Goal: Task Accomplishment & Management: Manage account settings

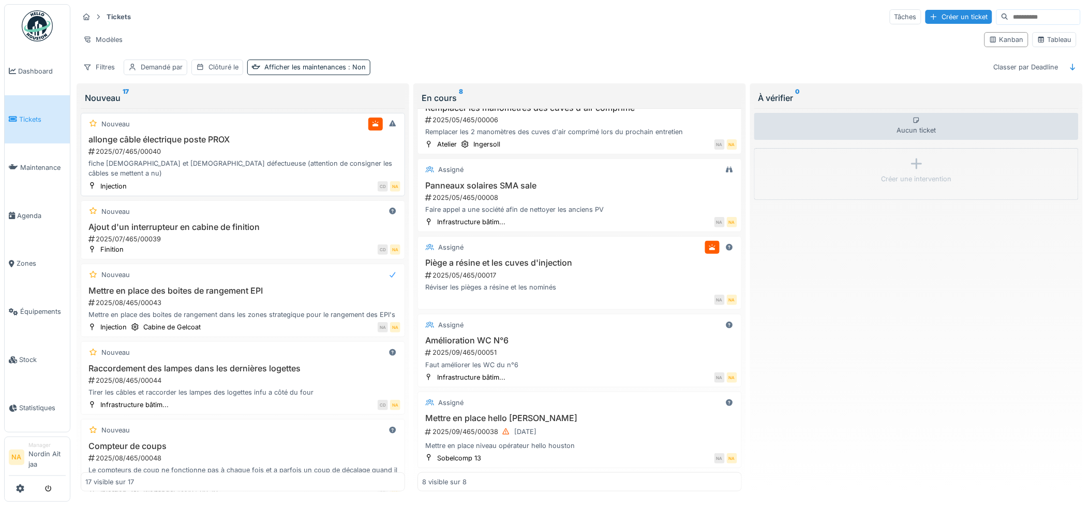
click at [298, 135] on div "Nouveau allonge câble électrique poste PROX 2025/07/465/00040 fiche mâle et fem…" at bounding box center [243, 154] width 324 height 83
click at [157, 146] on div "allonge câble électrique poste PROX 2025/07/465/00040 fiche mâle et femelle déf…" at bounding box center [242, 157] width 315 height 44
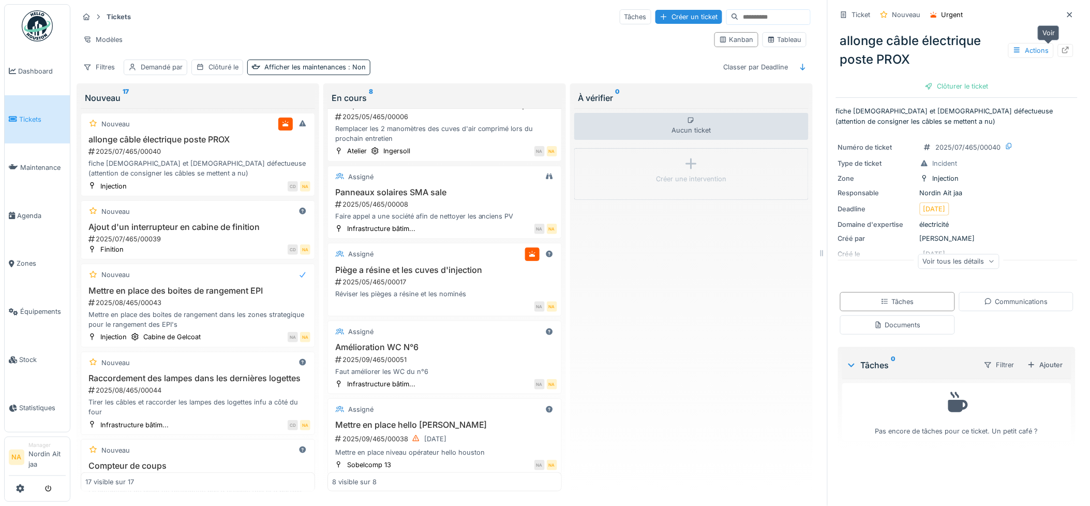
click at [1062, 47] on icon at bounding box center [1066, 50] width 8 height 7
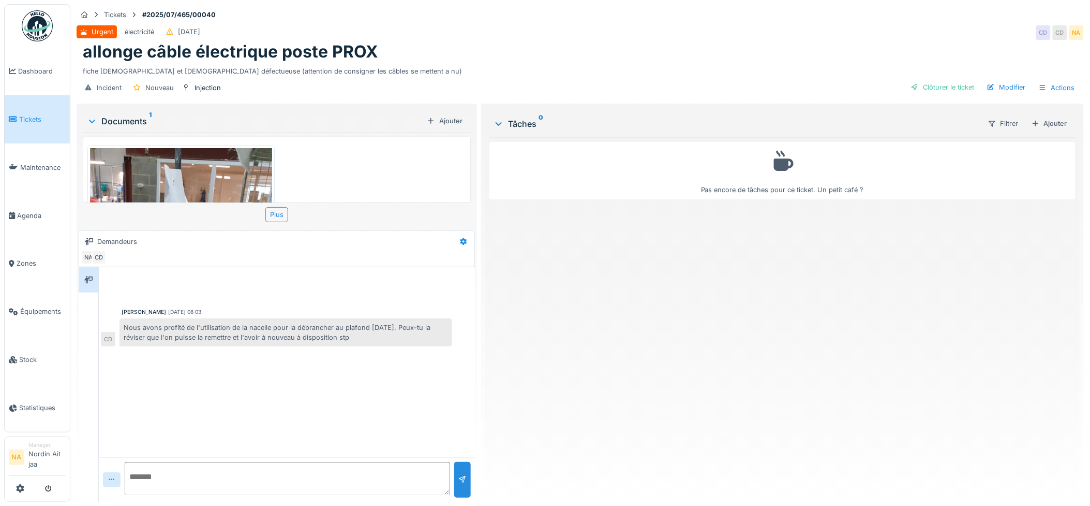
click at [215, 166] on img at bounding box center [181, 269] width 182 height 243
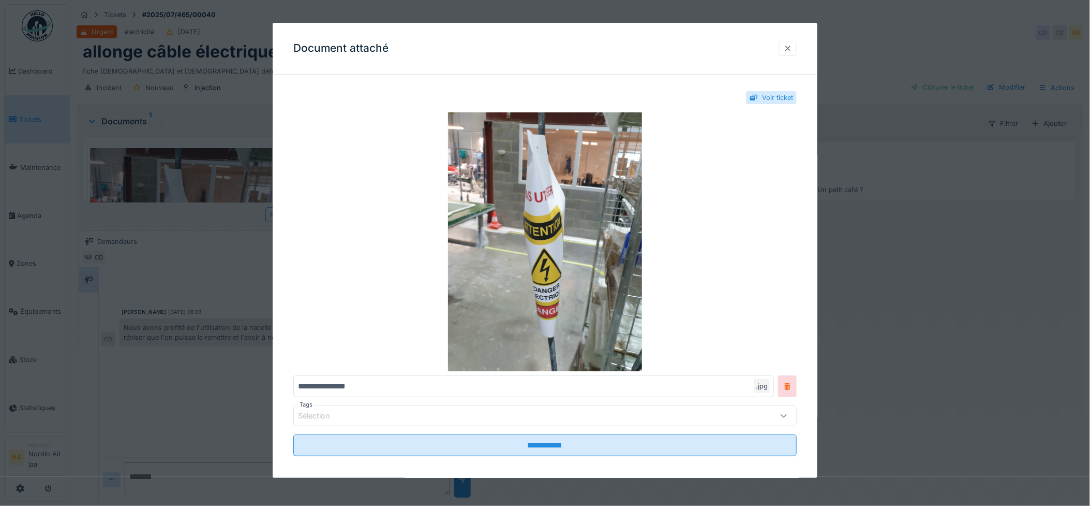
click at [792, 52] on div at bounding box center [788, 48] width 8 height 10
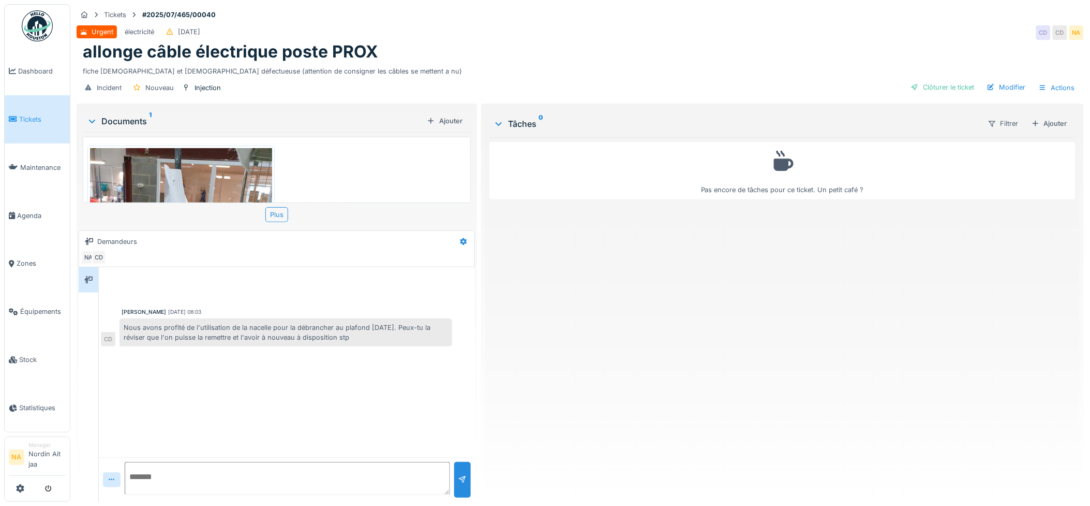
click at [328, 472] on textarea at bounding box center [287, 478] width 325 height 33
type textarea "**********"
drag, startPoint x: 326, startPoint y: 471, endPoint x: -3, endPoint y: 420, distance: 332.6
click at [0, 420] on html "Dashboard Tickets Maintenance Agenda Zones Équipements Stock Statistiques NA Ma…" at bounding box center [545, 253] width 1090 height 506
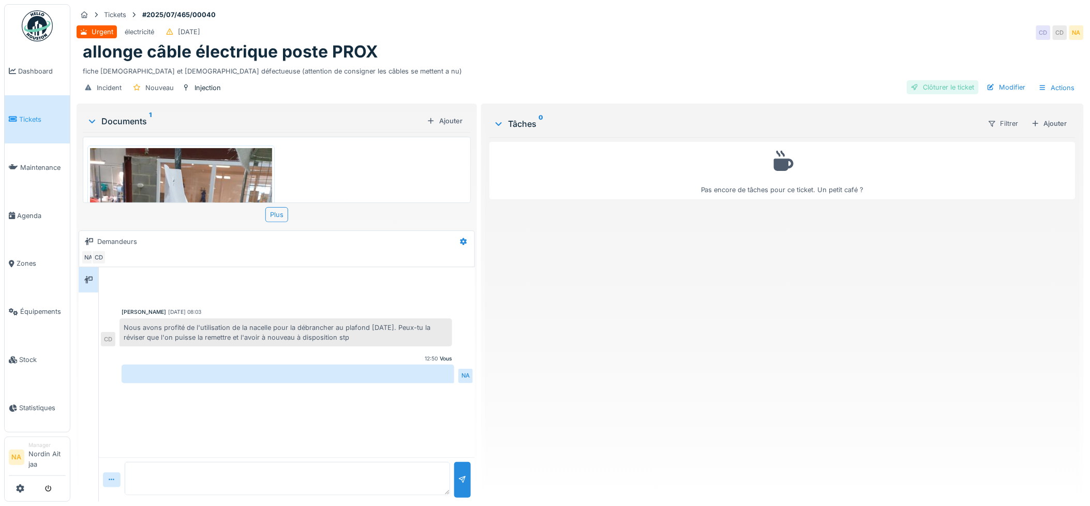
click at [947, 87] on div "Clôturer le ticket" at bounding box center [943, 87] width 72 height 14
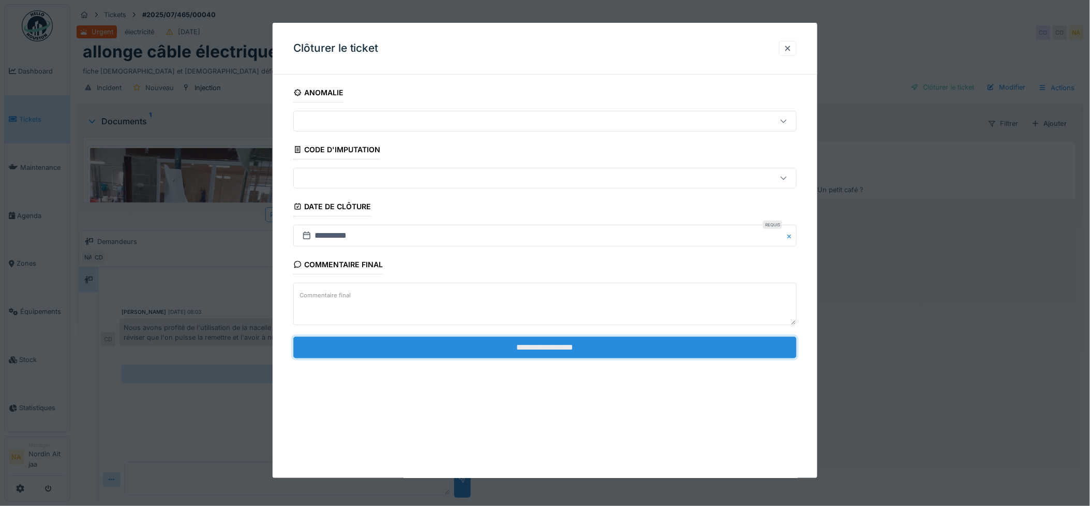
click at [534, 345] on input "**********" at bounding box center [545, 347] width 504 height 22
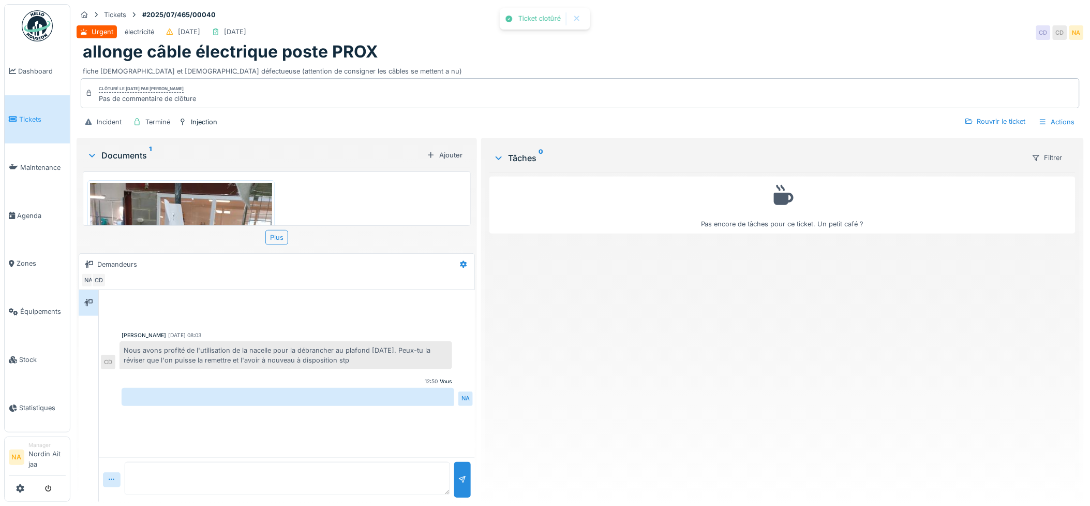
click at [47, 109] on link "Tickets" at bounding box center [37, 119] width 65 height 48
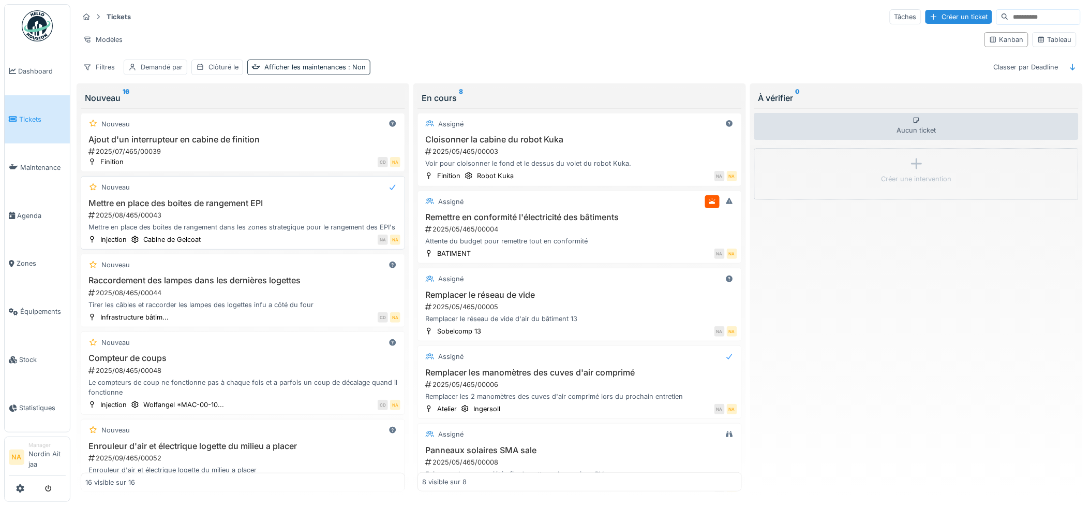
click at [225, 215] on div "2025/08/465/00043" at bounding box center [243, 215] width 313 height 10
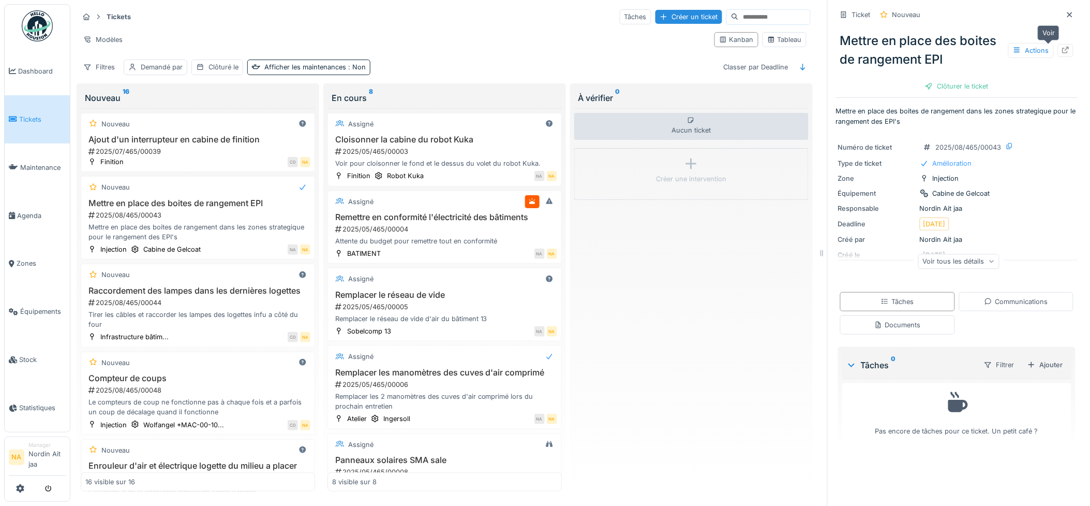
click at [1062, 49] on icon at bounding box center [1066, 50] width 8 height 7
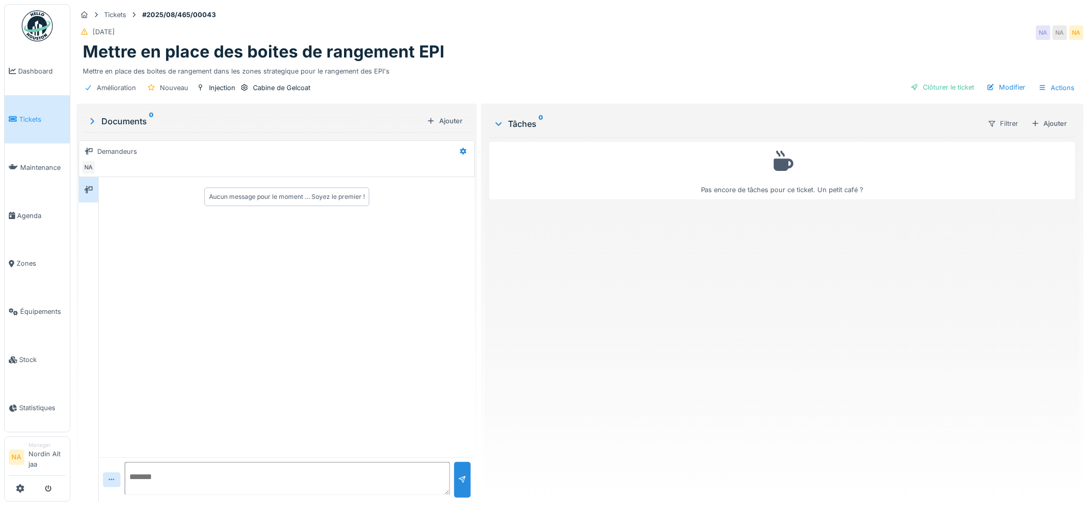
click at [273, 479] on textarea at bounding box center [287, 478] width 325 height 33
paste textarea "**********"
type textarea "**********"
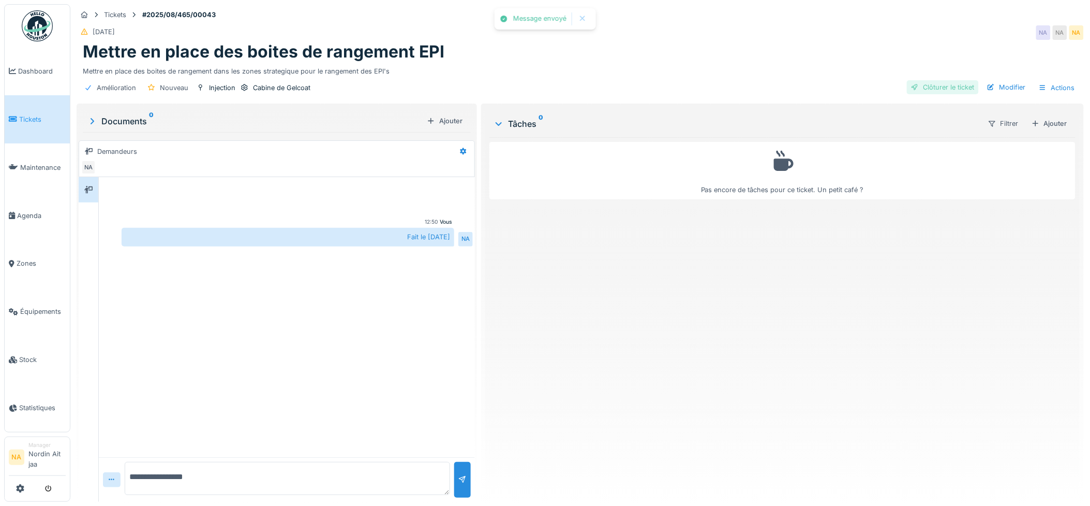
click at [956, 86] on div "Clôturer le ticket" at bounding box center [943, 87] width 72 height 14
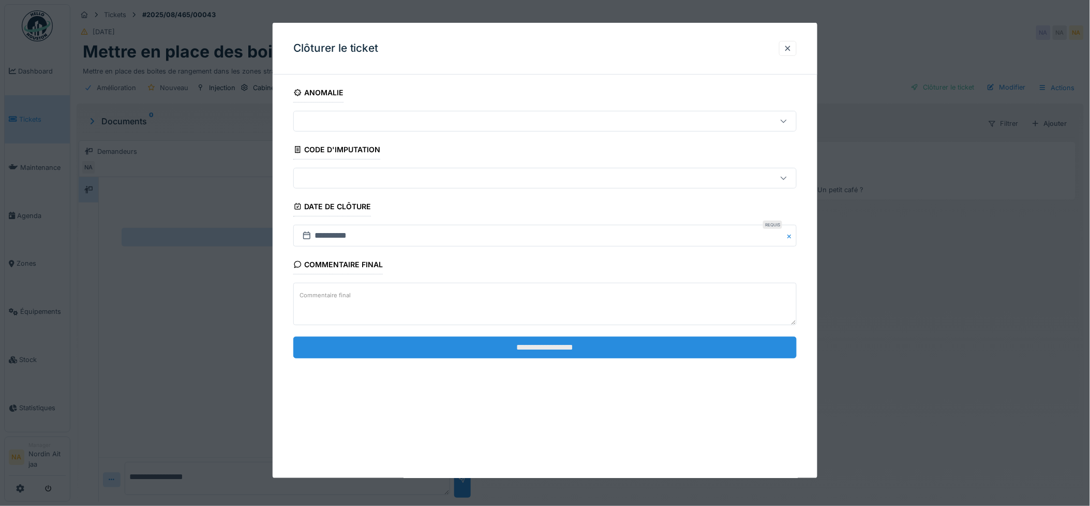
click at [465, 348] on input "**********" at bounding box center [545, 347] width 504 height 22
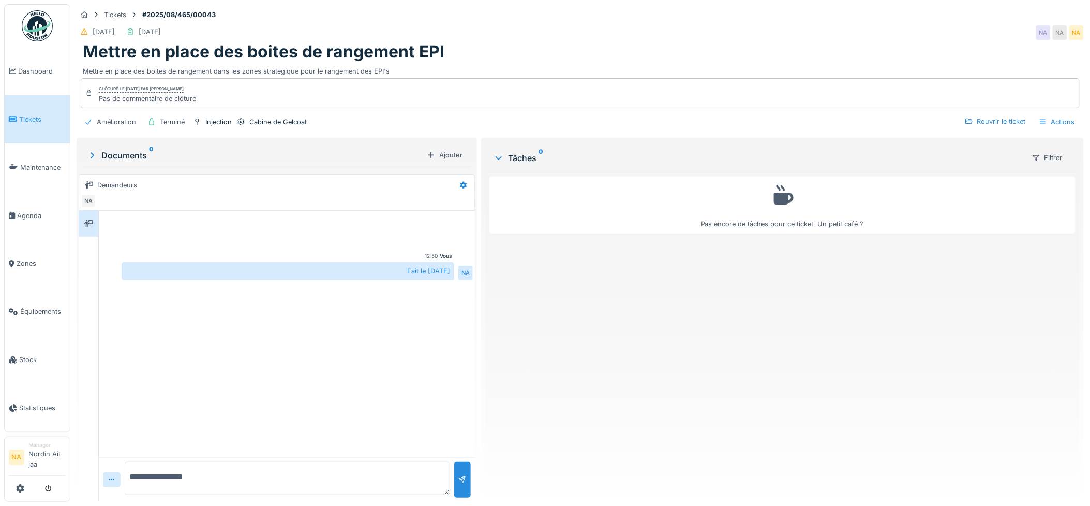
click at [28, 116] on span "Tickets" at bounding box center [42, 119] width 47 height 10
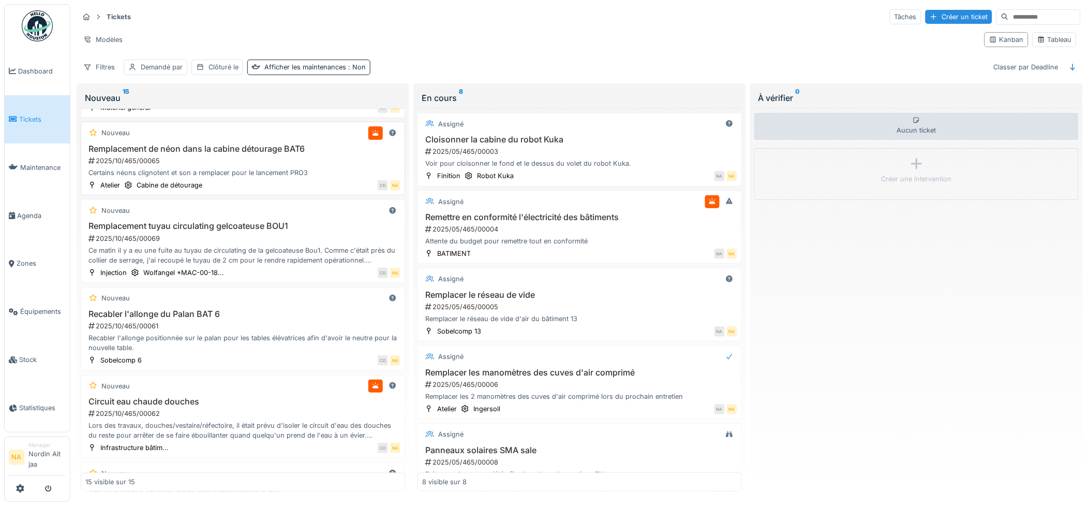
scroll to position [575, 0]
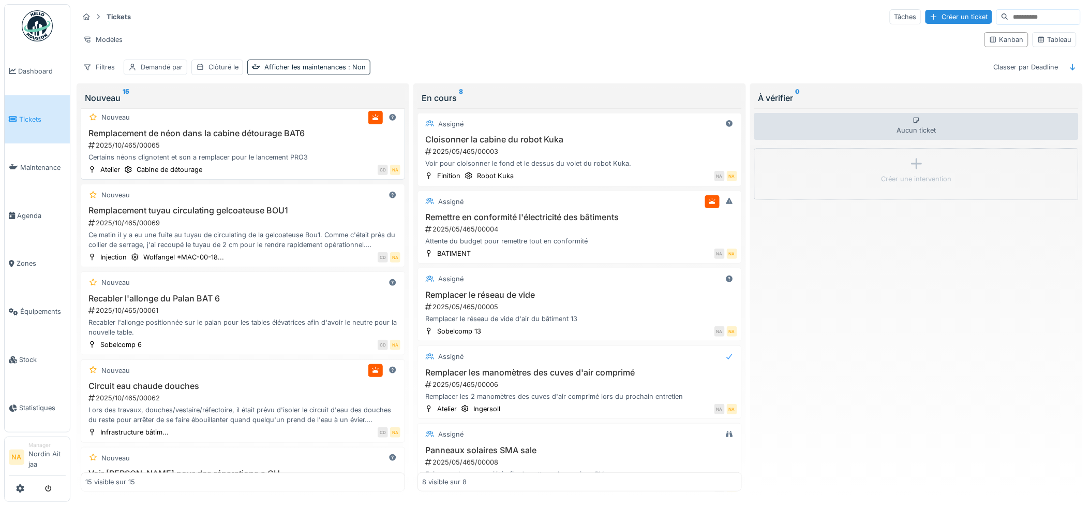
click at [284, 150] on div "2025/10/465/00065" at bounding box center [243, 145] width 313 height 10
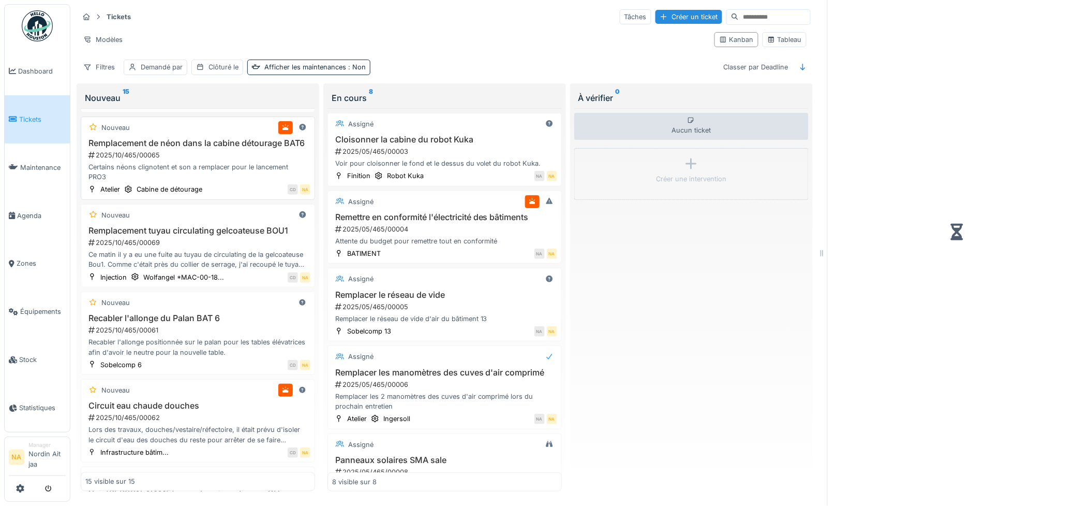
scroll to position [604, 0]
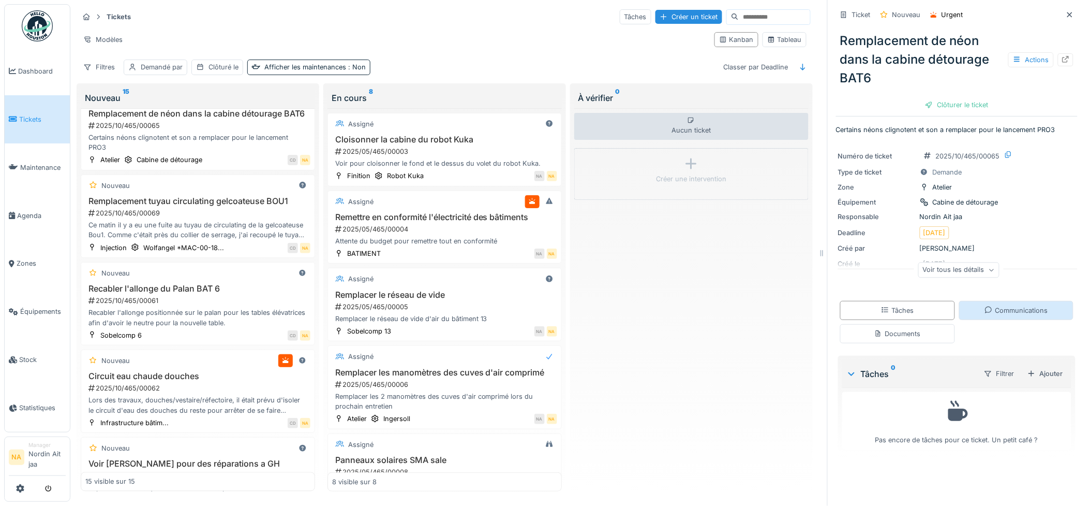
click at [981, 319] on div "Communications" at bounding box center [1016, 310] width 115 height 19
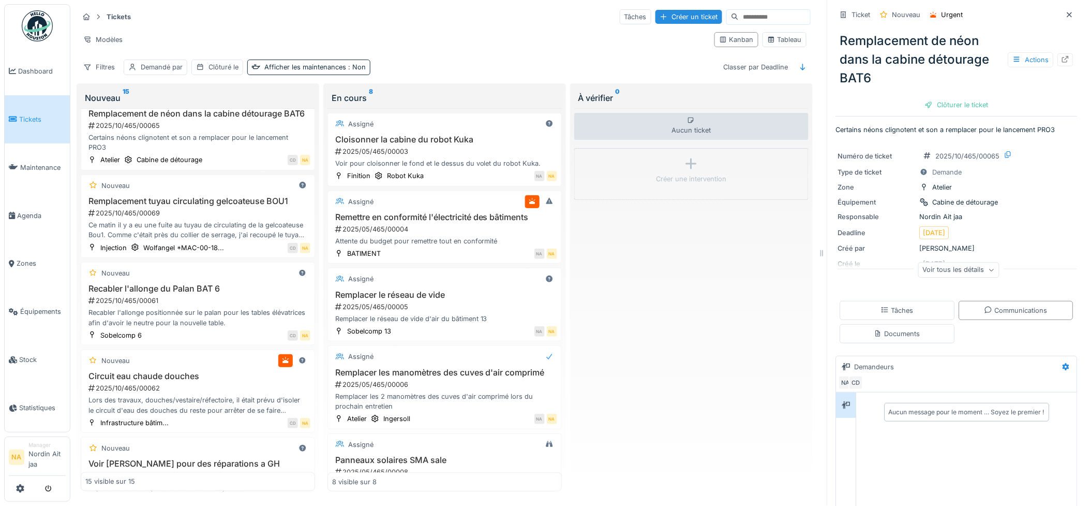
scroll to position [120, 0]
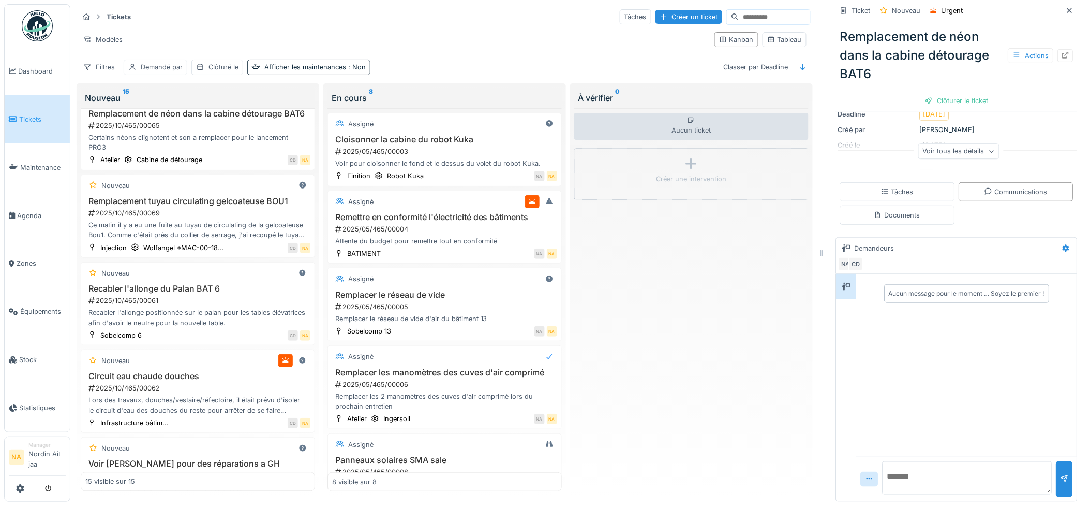
click at [928, 471] on textarea at bounding box center [968, 477] width 170 height 33
type textarea "**********"
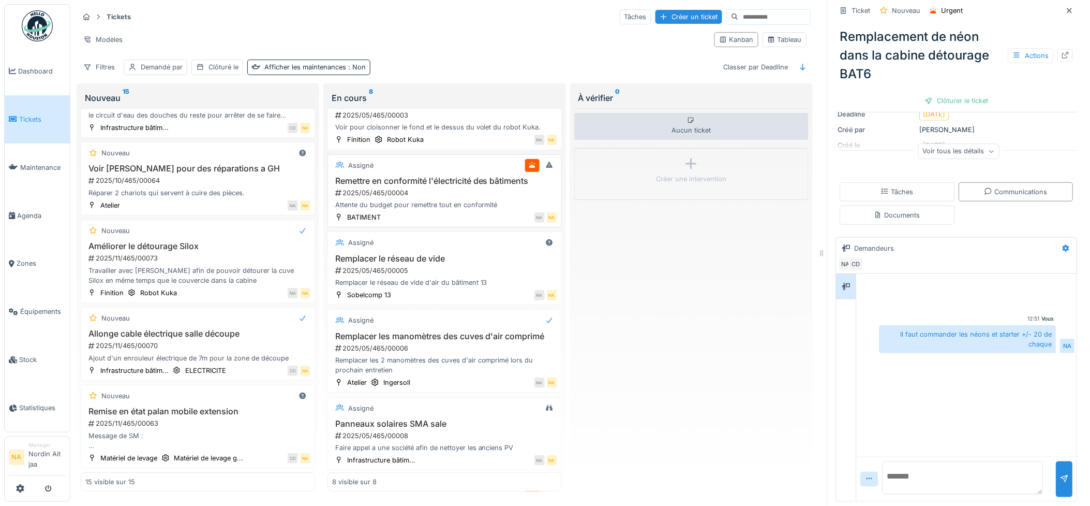
scroll to position [0, 0]
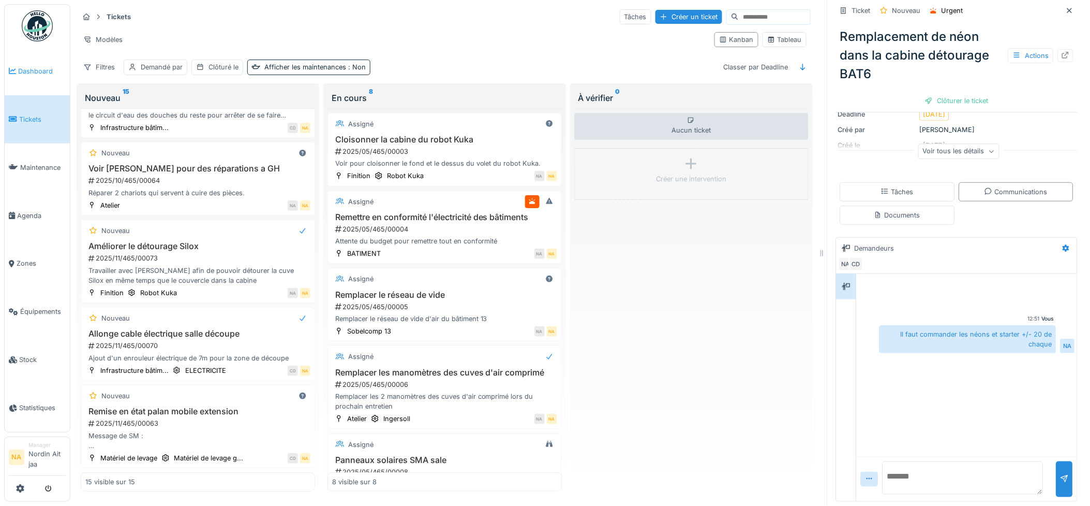
click at [35, 66] on span "Dashboard" at bounding box center [42, 71] width 48 height 10
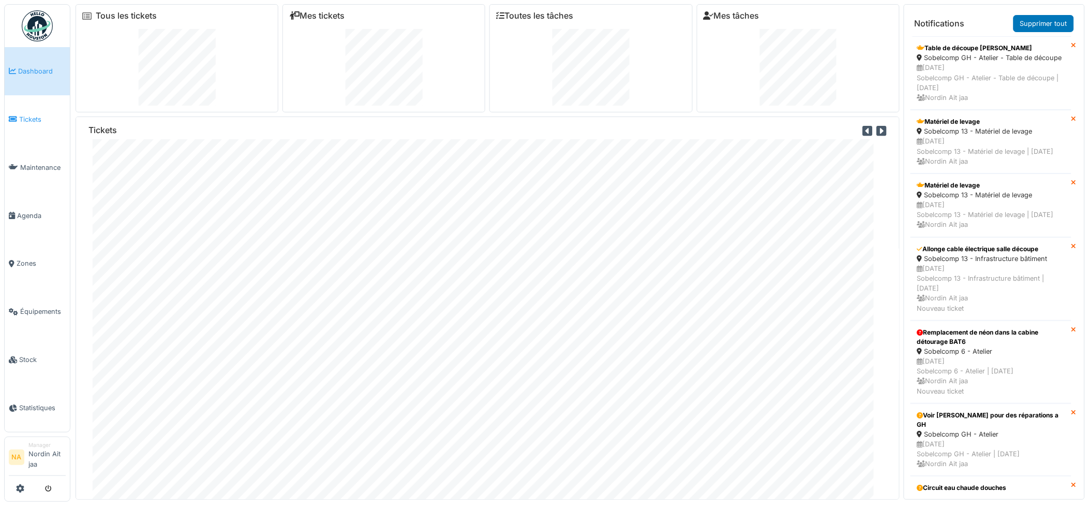
click at [22, 111] on link "Tickets" at bounding box center [37, 119] width 65 height 48
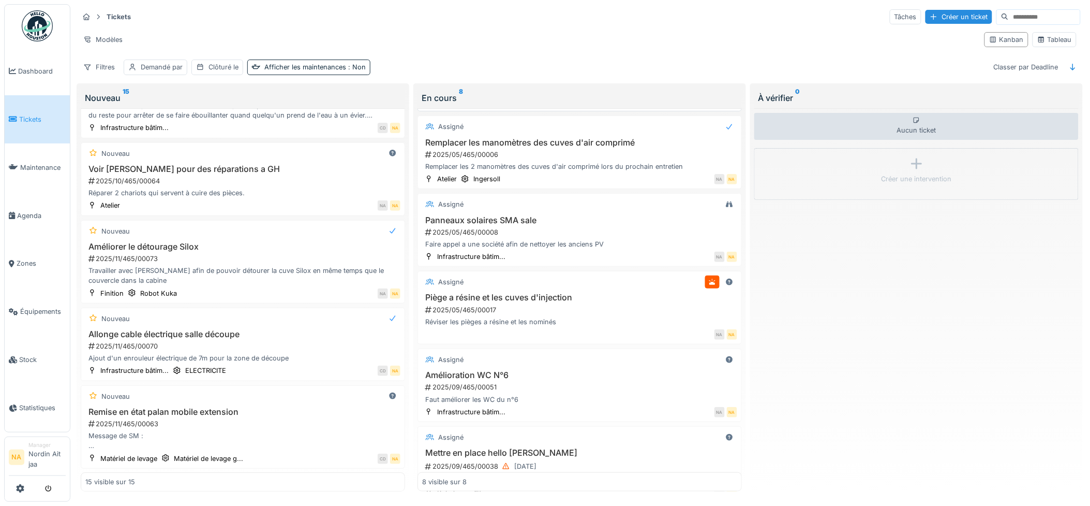
scroll to position [268, 0]
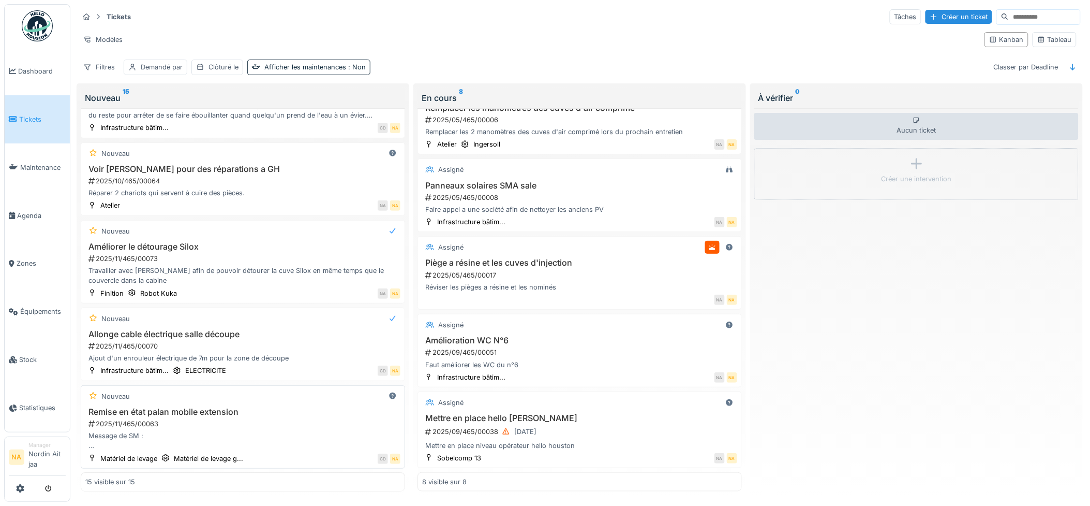
click at [299, 407] on h3 "Remise en état palan mobile extension" at bounding box center [242, 412] width 315 height 10
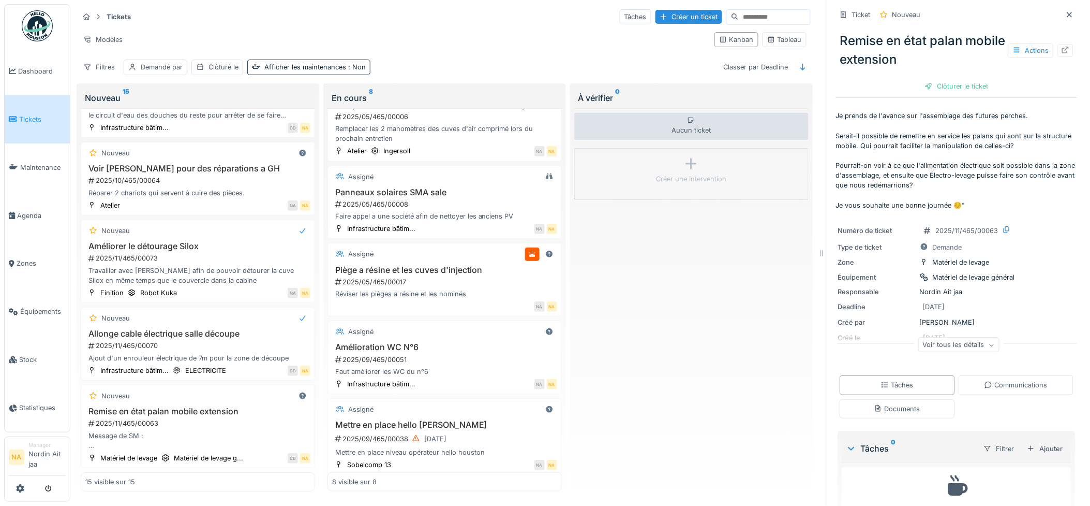
scroll to position [36, 0]
